Goal: Information Seeking & Learning: Find specific page/section

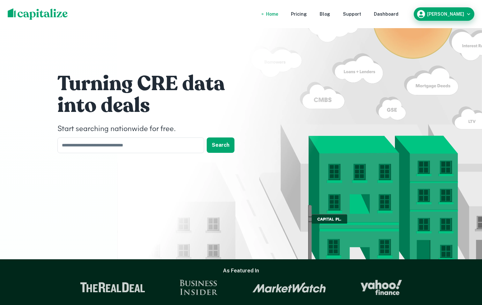
click at [444, 16] on h6 "[PERSON_NAME]" at bounding box center [446, 14] width 37 height 4
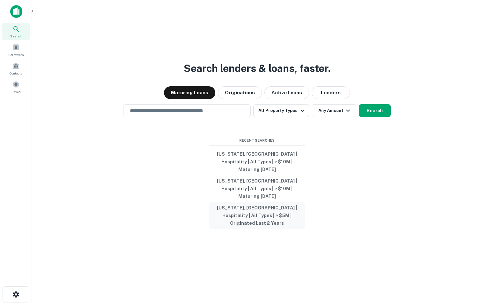
click at [256, 202] on button "[US_STATE], [GEOGRAPHIC_DATA] | Hospitality | All Types | > $5M | Originated La…" at bounding box center [257, 215] width 96 height 27
type input "**********"
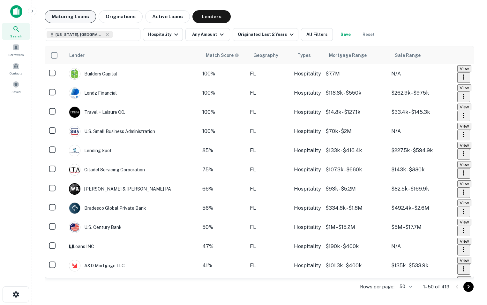
click at [71, 15] on button "Maturing Loans" at bounding box center [70, 16] width 51 height 13
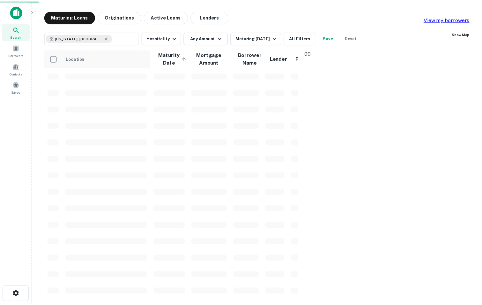
scroll to position [282, 0]
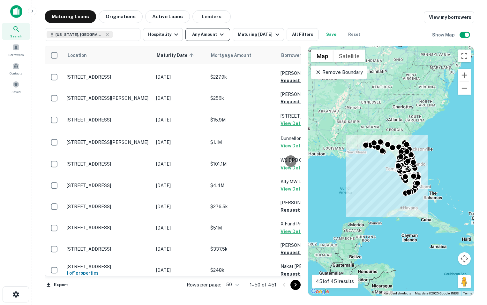
click at [223, 32] on icon "button" at bounding box center [222, 35] width 8 height 8
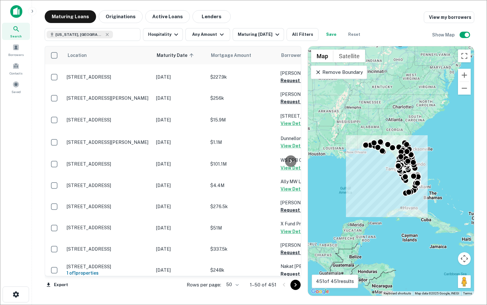
type input "*******"
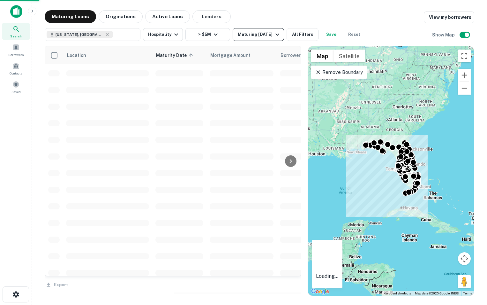
click at [281, 32] on button "Maturing [DATE]" at bounding box center [258, 34] width 51 height 13
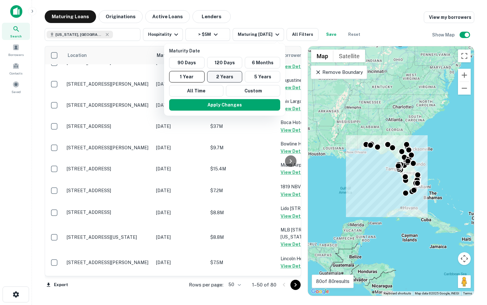
click at [220, 76] on button "2 Years" at bounding box center [224, 76] width 35 height 11
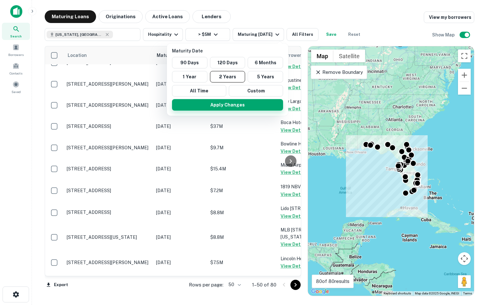
click at [220, 102] on button "Apply Changes" at bounding box center [227, 104] width 111 height 11
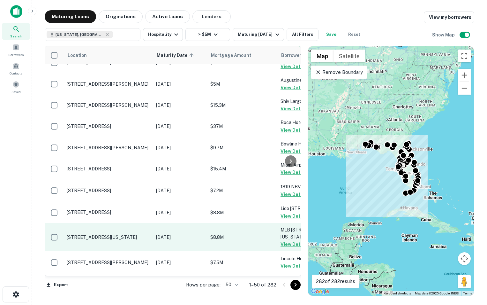
click at [227, 231] on td "$8.8M" at bounding box center [242, 237] width 70 height 28
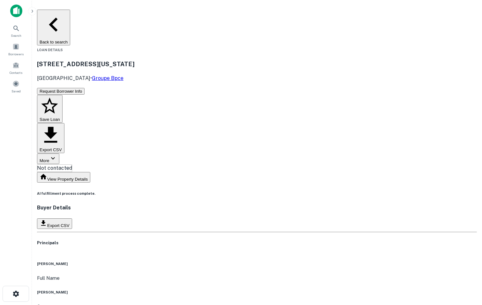
scroll to position [0, 0]
click at [57, 15] on button "Back to search" at bounding box center [53, 28] width 33 height 36
click at [70, 17] on button "Back to search" at bounding box center [53, 28] width 33 height 36
click at [60, 18] on button "Back to search" at bounding box center [53, 28] width 33 height 36
click at [11, 30] on div "Search" at bounding box center [16, 30] width 28 height 15
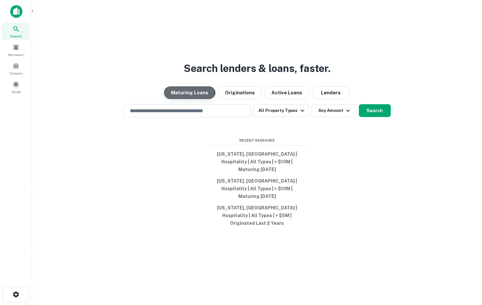
click at [190, 99] on button "Maturing Loans" at bounding box center [189, 92] width 51 height 13
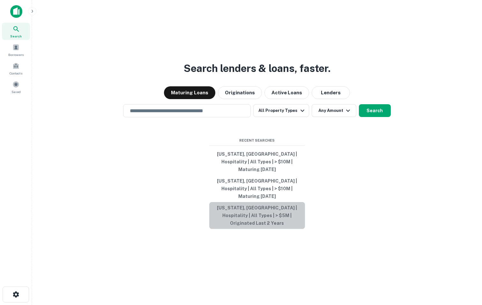
click at [249, 211] on button "[US_STATE], [GEOGRAPHIC_DATA] | Hospitality | All Types | > $5M | Originated La…" at bounding box center [257, 215] width 96 height 27
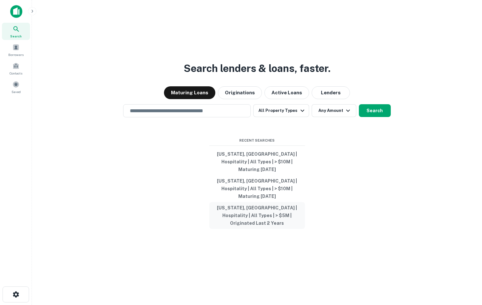
type input "**********"
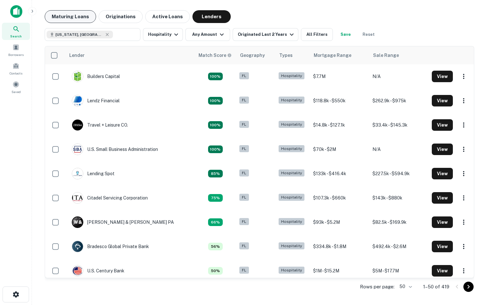
click at [80, 20] on button "Maturing Loans" at bounding box center [70, 16] width 51 height 13
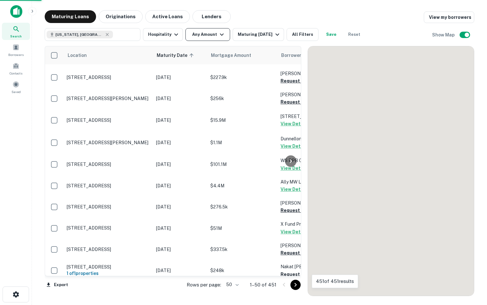
scroll to position [282, 0]
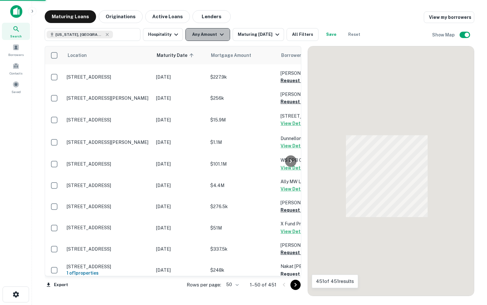
click at [210, 35] on button "Any Amount" at bounding box center [208, 34] width 45 height 13
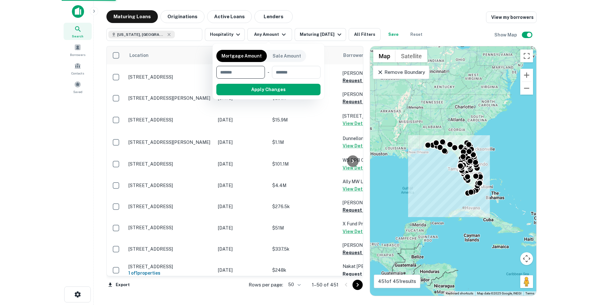
scroll to position [0, 0]
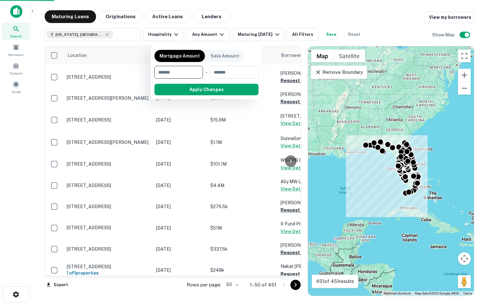
click at [182, 70] on input "number" at bounding box center [177, 72] width 44 height 13
type input "*******"
click at [206, 95] on button "button" at bounding box center [207, 95] width 104 height 0
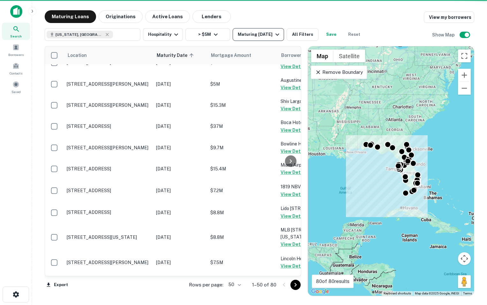
click at [274, 36] on icon "button" at bounding box center [278, 35] width 8 height 8
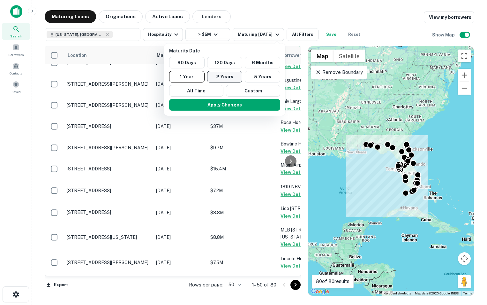
click at [224, 77] on button "2 Years" at bounding box center [224, 76] width 35 height 11
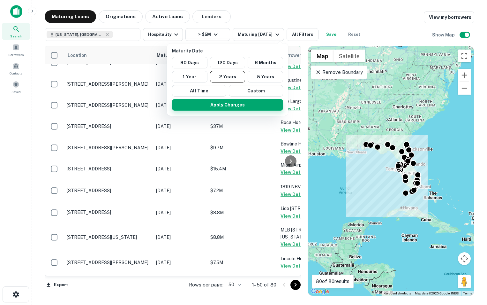
click at [221, 107] on button "Apply Changes" at bounding box center [227, 104] width 111 height 11
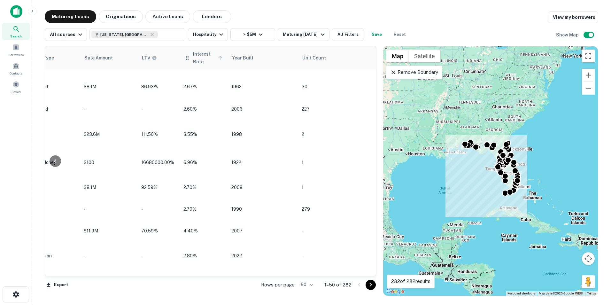
scroll to position [544, 543]
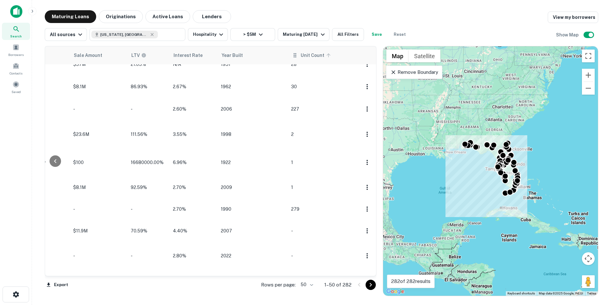
click at [318, 57] on span "Unit Count" at bounding box center [316, 55] width 32 height 8
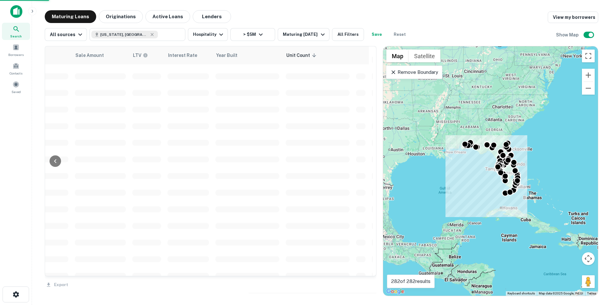
scroll to position [544, 513]
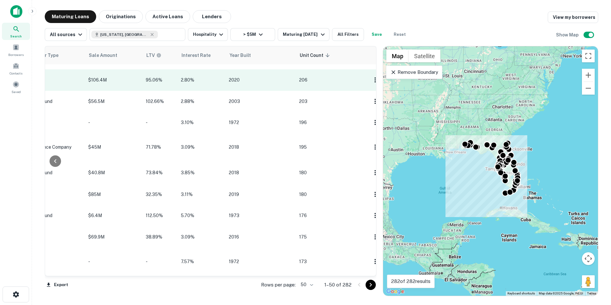
click at [342, 81] on td "206" at bounding box center [331, 79] width 70 height 21
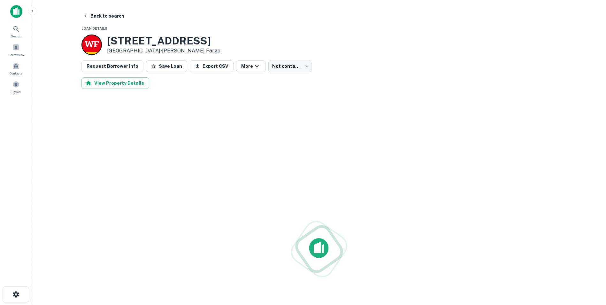
click at [342, 81] on div "View Property Details" at bounding box center [318, 82] width 475 height 11
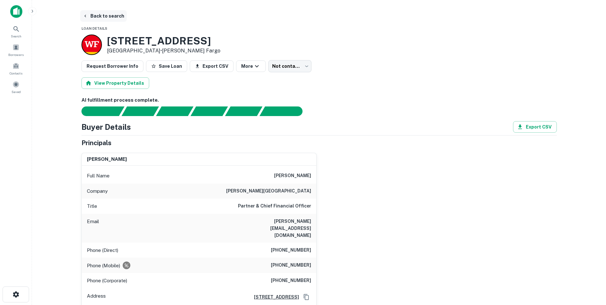
click at [93, 16] on button "Back to search" at bounding box center [103, 15] width 47 height 11
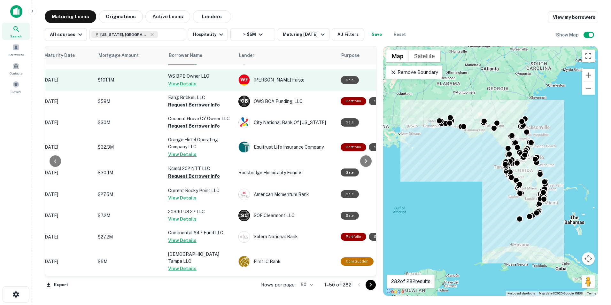
scroll to position [544, 112]
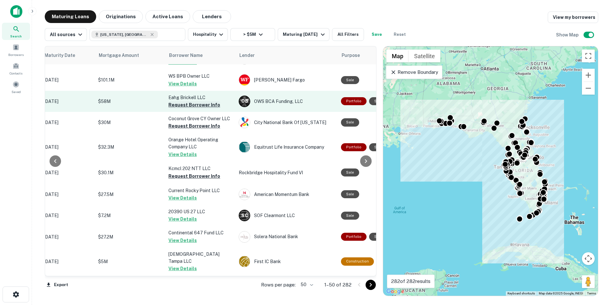
click at [178, 101] on button "Request Borrower Info" at bounding box center [194, 105] width 52 height 8
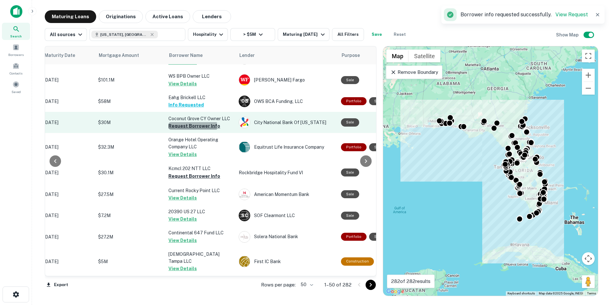
click at [179, 122] on button "Request Borrower Info" at bounding box center [194, 126] width 52 height 8
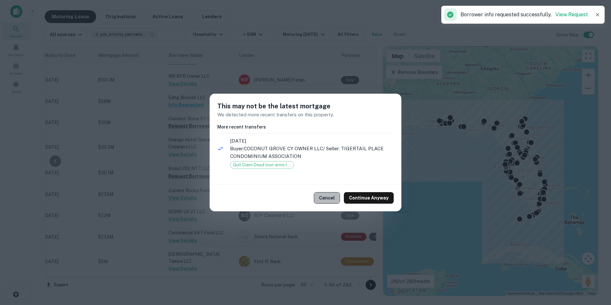
click at [333, 194] on button "Cancel" at bounding box center [327, 197] width 26 height 11
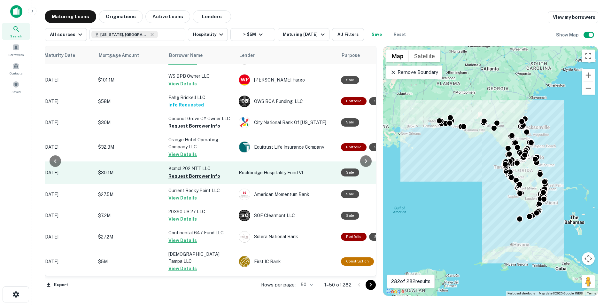
click at [173, 165] on p "Kcmcl 202 NTT LLC" at bounding box center [200, 168] width 64 height 7
click at [177, 172] on button "Request Borrower Info" at bounding box center [194, 176] width 52 height 8
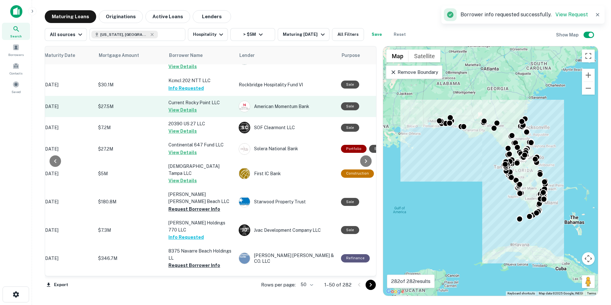
scroll to position [633, 112]
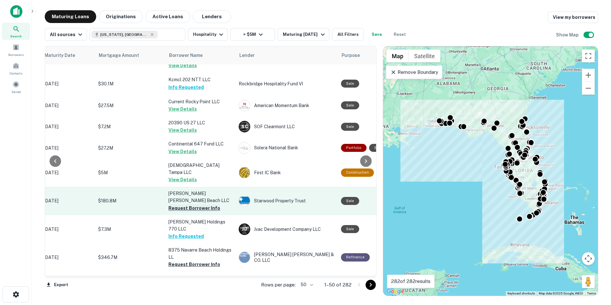
click at [178, 204] on button "Request Borrower Info" at bounding box center [194, 208] width 52 height 8
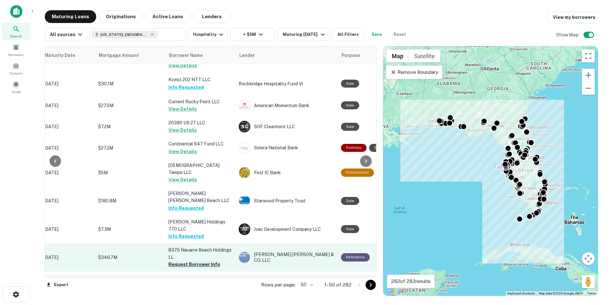
click at [192, 260] on button "Request Borrower Info" at bounding box center [194, 264] width 52 height 8
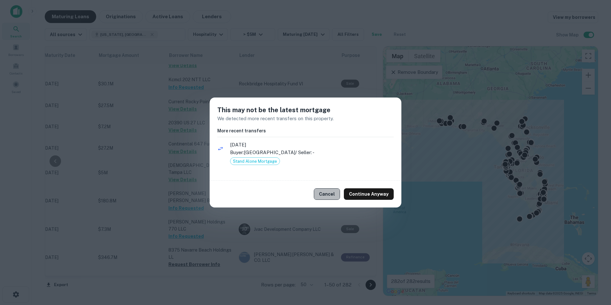
click at [330, 197] on button "Cancel" at bounding box center [327, 193] width 26 height 11
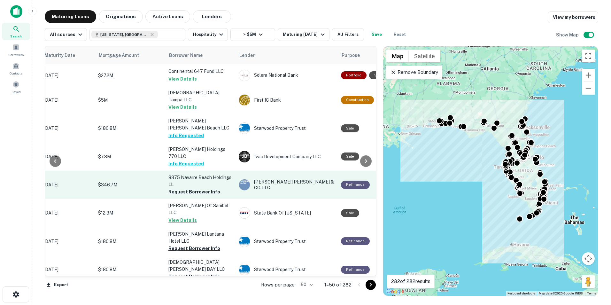
scroll to position [712, 112]
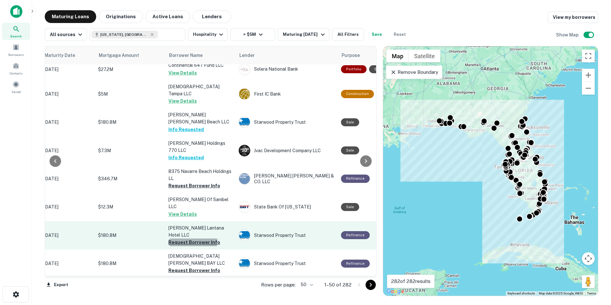
click at [190, 238] on button "Request Borrower Info" at bounding box center [194, 242] width 52 height 8
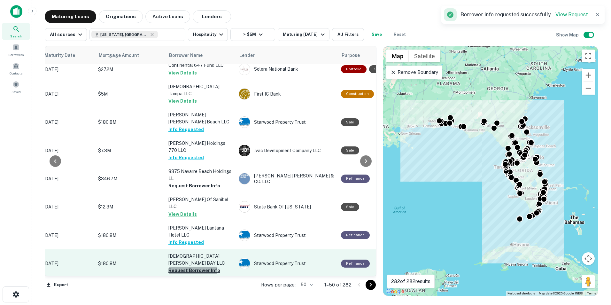
click at [189, 266] on button "Request Borrower Info" at bounding box center [194, 270] width 52 height 8
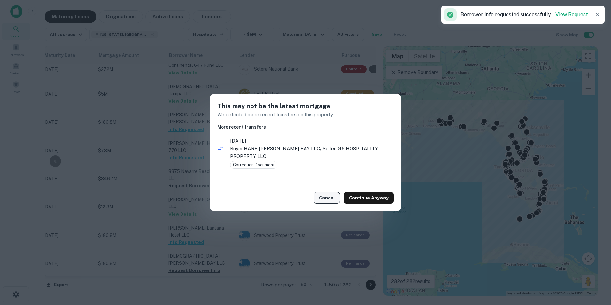
click at [331, 199] on button "Cancel" at bounding box center [327, 197] width 26 height 11
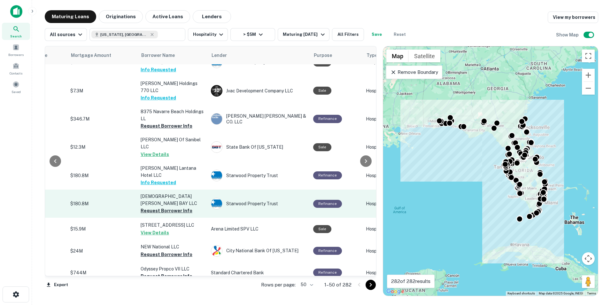
scroll to position [771, 140]
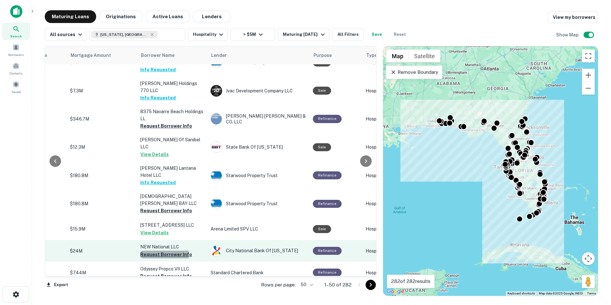
click at [155, 250] on button "Request Borrower Info" at bounding box center [166, 254] width 52 height 8
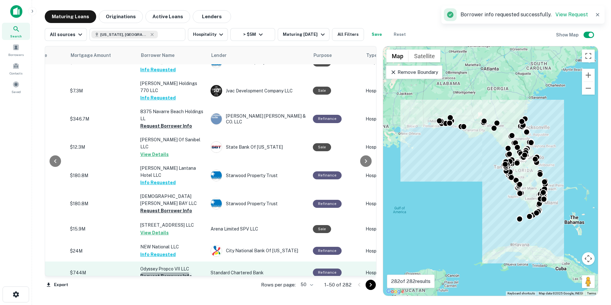
click at [163, 272] on button "Request Borrower Info" at bounding box center [166, 276] width 52 height 8
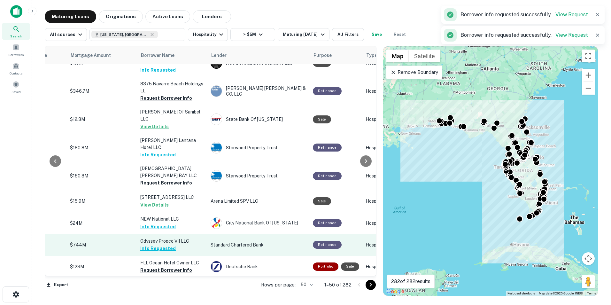
scroll to position [799, 140]
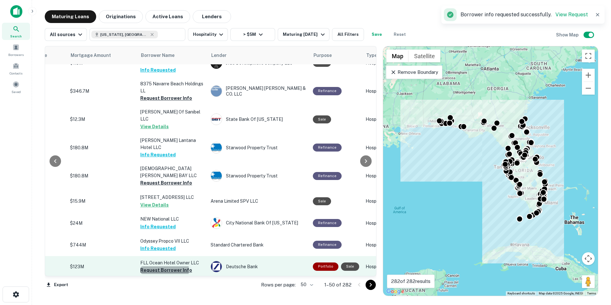
click at [164, 266] on button "Request Borrower Info" at bounding box center [166, 270] width 52 height 8
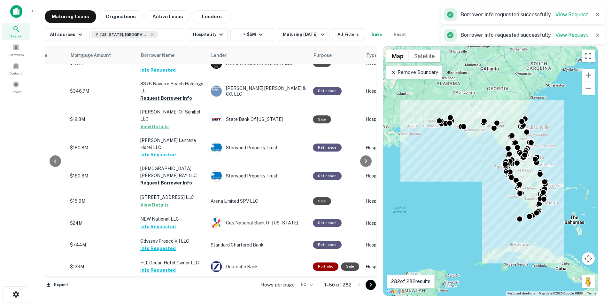
click at [164, 294] on button "Request Borrower Info" at bounding box center [166, 298] width 52 height 8
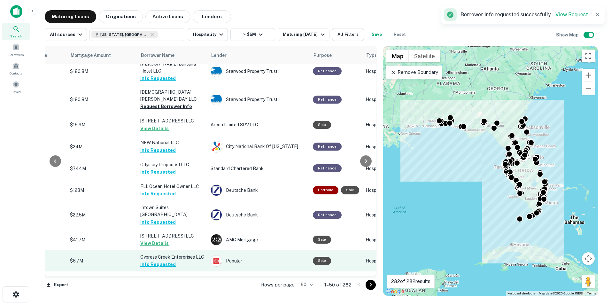
scroll to position [876, 140]
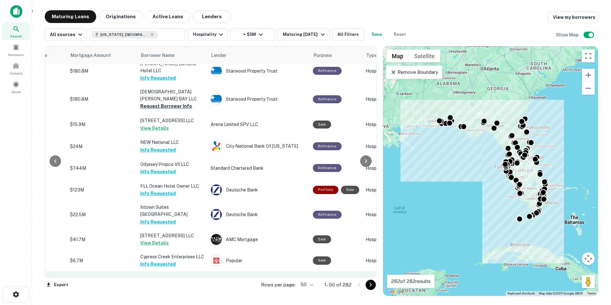
click at [155, 288] on button "Request Borrower Info" at bounding box center [166, 292] width 52 height 8
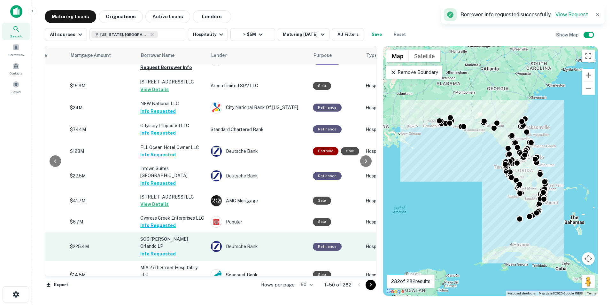
scroll to position [914, 140]
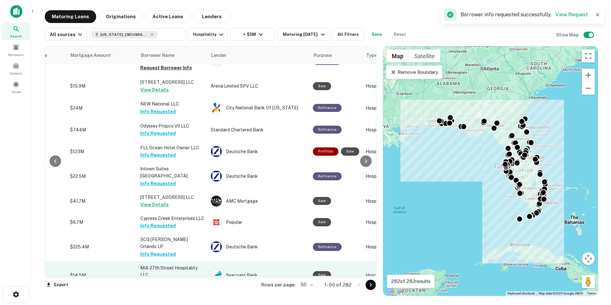
click at [169, 278] on button "Request Borrower Info" at bounding box center [166, 282] width 52 height 8
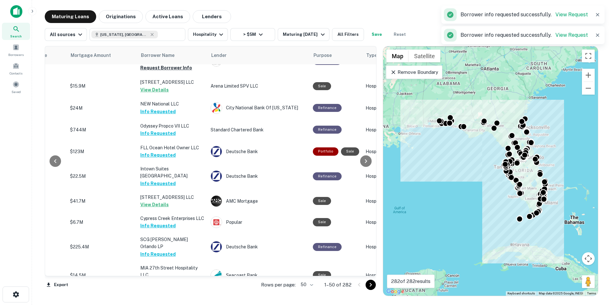
click at [167, 299] on button "Request Borrower Info" at bounding box center [166, 303] width 52 height 8
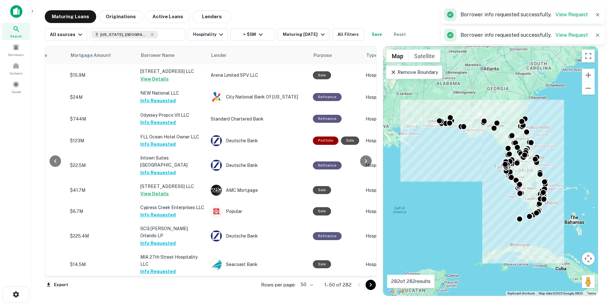
scroll to position [929, 140]
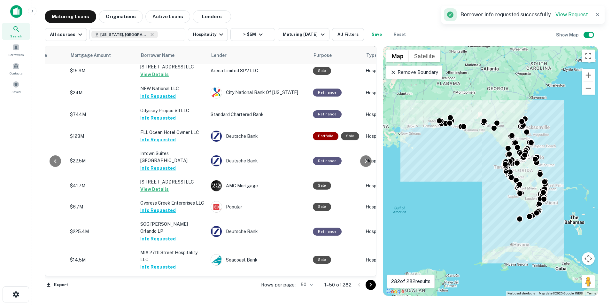
click at [168, 304] on button "Request Borrower Info" at bounding box center [166, 309] width 52 height 8
click at [370, 285] on icon "Go to next page" at bounding box center [370, 285] width 2 height 4
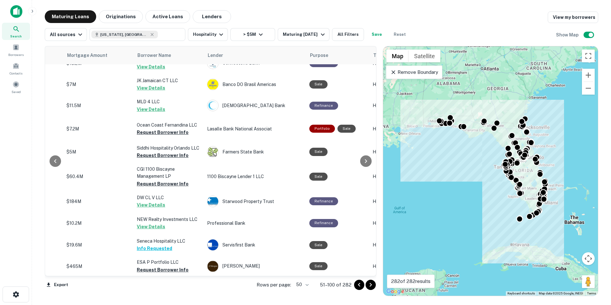
scroll to position [0, 144]
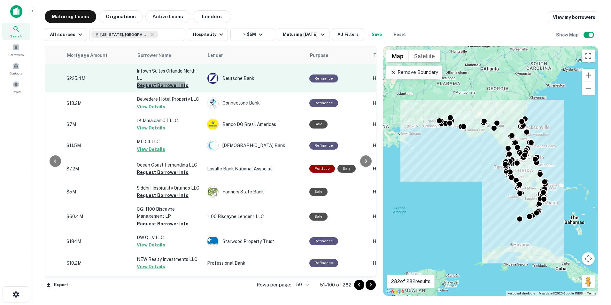
click at [152, 86] on button "Request Borrower Info" at bounding box center [163, 85] width 52 height 8
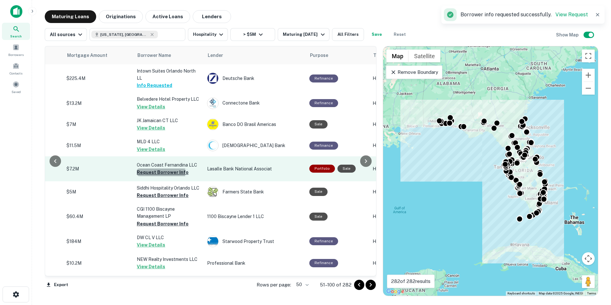
click at [155, 172] on button "Request Borrower Info" at bounding box center [163, 172] width 52 height 8
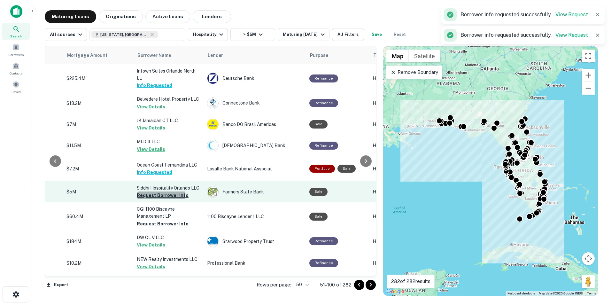
click at [150, 195] on button "Request Borrower Info" at bounding box center [163, 195] width 52 height 8
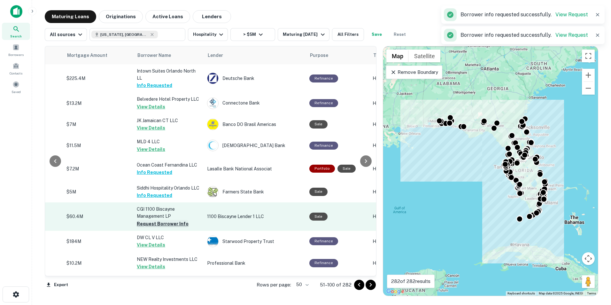
click at [148, 223] on button "Request Borrower Info" at bounding box center [163, 224] width 52 height 8
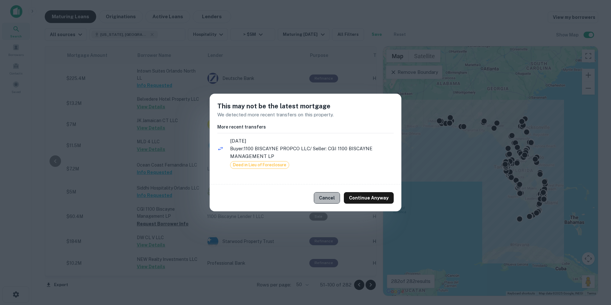
click at [331, 201] on button "Cancel" at bounding box center [327, 197] width 26 height 11
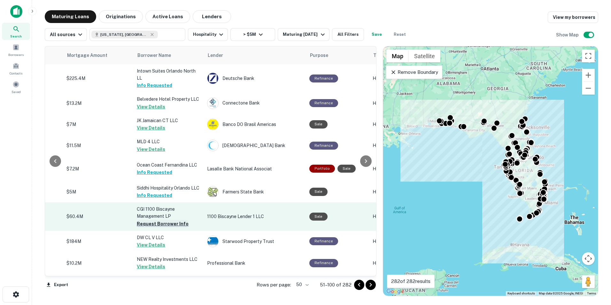
click at [164, 223] on button "Request Borrower Info" at bounding box center [163, 224] width 52 height 8
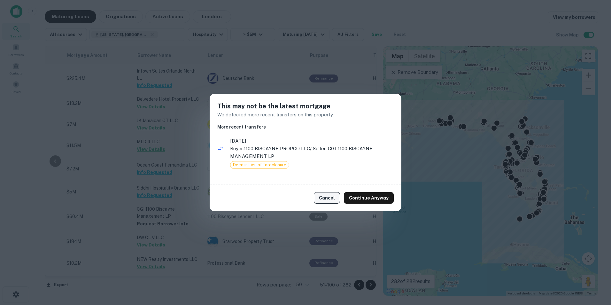
click at [325, 195] on button "Cancel" at bounding box center [327, 197] width 26 height 11
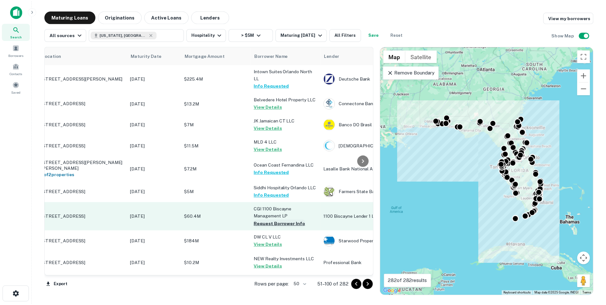
scroll to position [0, 0]
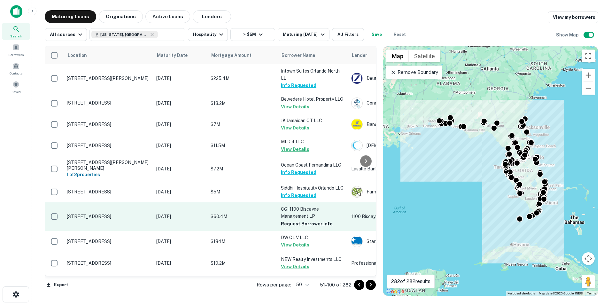
click at [65, 217] on td "1100 Biscayne Blvd Miami, FL33132" at bounding box center [108, 216] width 89 height 28
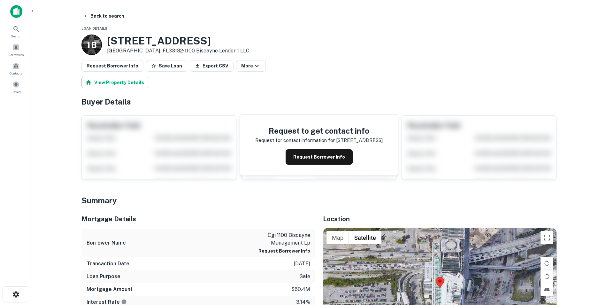
drag, startPoint x: 107, startPoint y: 36, endPoint x: 202, endPoint y: 45, distance: 95.9
click at [202, 45] on h3 "1100 Biscayne Blvd" at bounding box center [178, 41] width 142 height 12
copy h3 "1100 Biscayne Blvd"
click at [99, 12] on button "Back to search" at bounding box center [103, 15] width 47 height 11
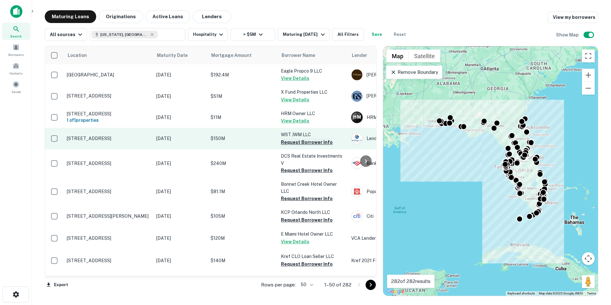
click at [301, 142] on button "Request Borrower Info" at bounding box center [307, 142] width 52 height 8
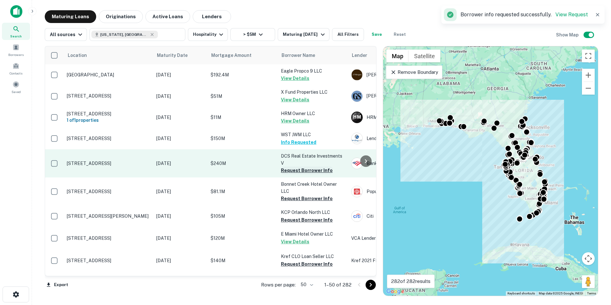
click at [302, 170] on button "Request Borrower Info" at bounding box center [307, 170] width 52 height 8
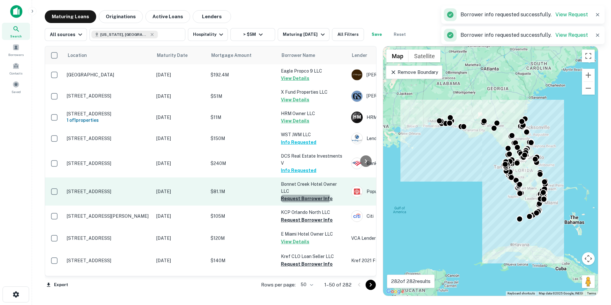
click at [303, 197] on button "Request Borrower Info" at bounding box center [307, 198] width 52 height 8
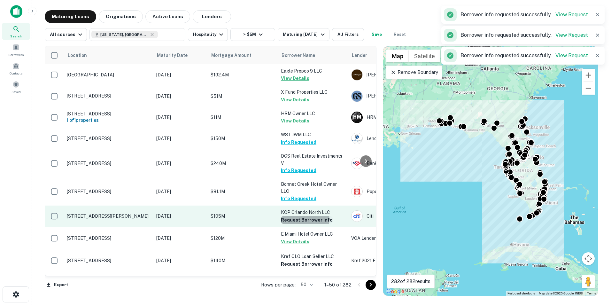
click at [301, 219] on button "Request Borrower Info" at bounding box center [307, 220] width 52 height 8
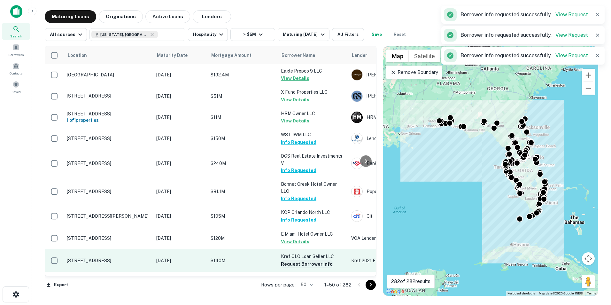
click at [302, 264] on button "Request Borrower Info" at bounding box center [307, 264] width 52 height 8
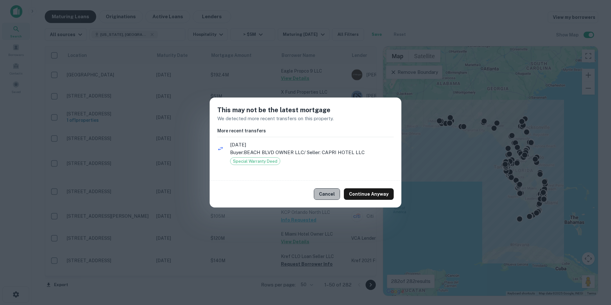
click at [327, 193] on button "Cancel" at bounding box center [327, 193] width 26 height 11
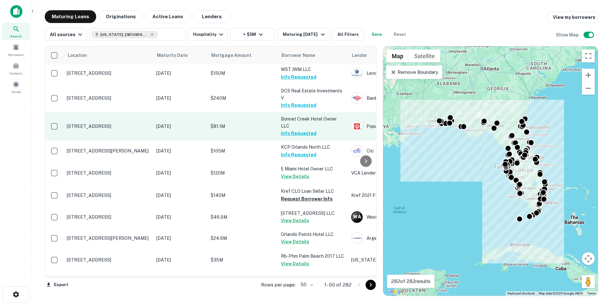
scroll to position [65, 0]
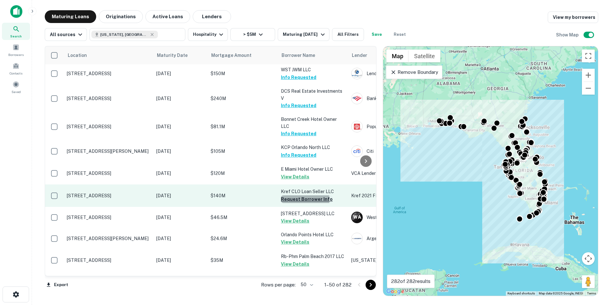
click at [292, 200] on button "Request Borrower Info" at bounding box center [307, 199] width 52 height 8
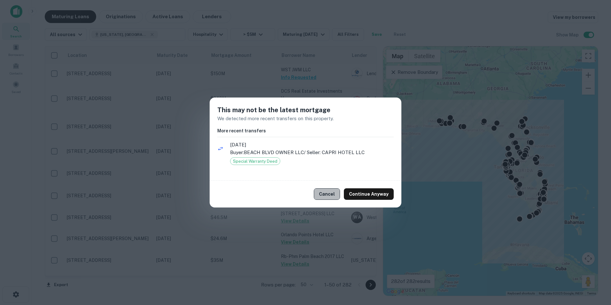
click at [330, 195] on button "Cancel" at bounding box center [327, 193] width 26 height 11
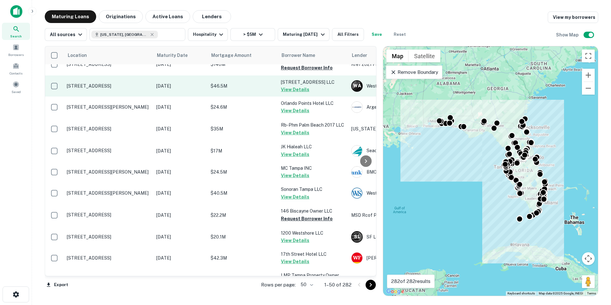
scroll to position [198, 0]
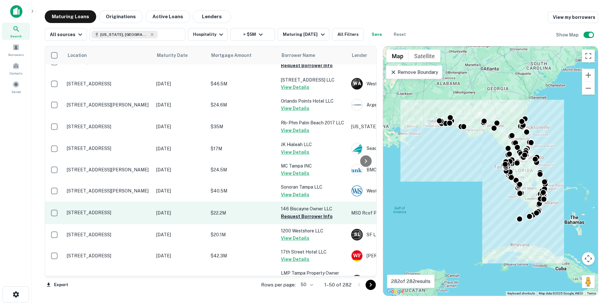
click at [310, 216] on button "Request Borrower Info" at bounding box center [307, 216] width 52 height 8
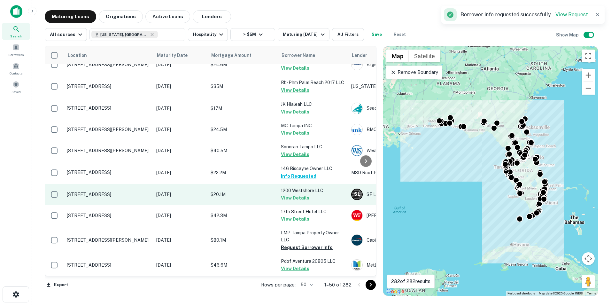
scroll to position [261, 0]
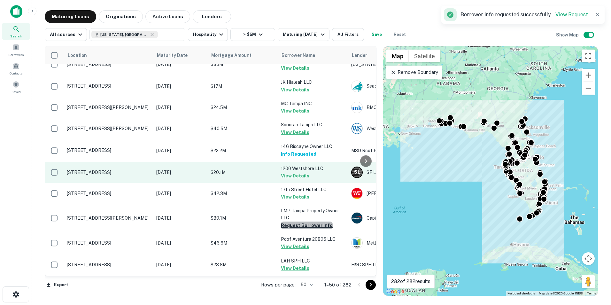
click at [311, 224] on button "Request Borrower Info" at bounding box center [307, 225] width 52 height 8
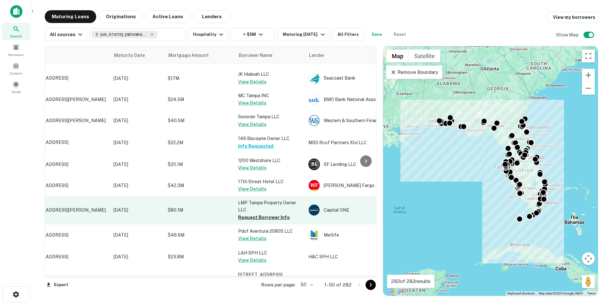
scroll to position [269, 0]
